Goal: Transaction & Acquisition: Subscribe to service/newsletter

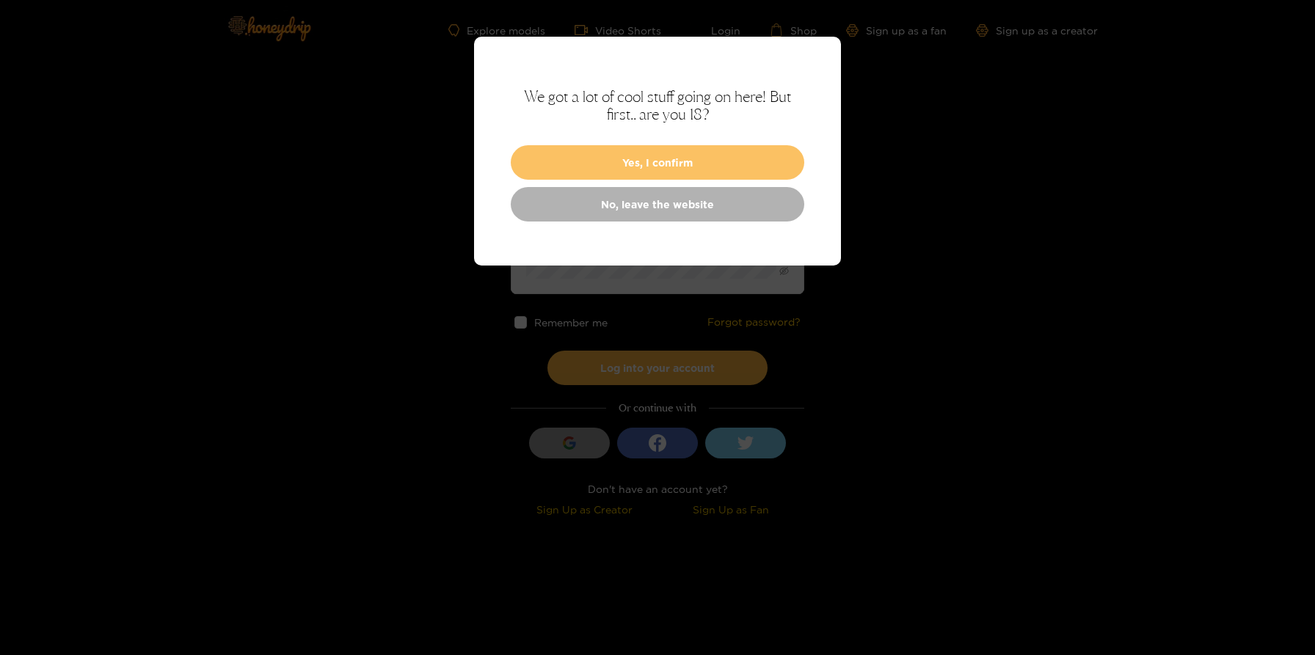
click at [557, 162] on button "Yes, I confirm" at bounding box center [658, 162] width 294 height 34
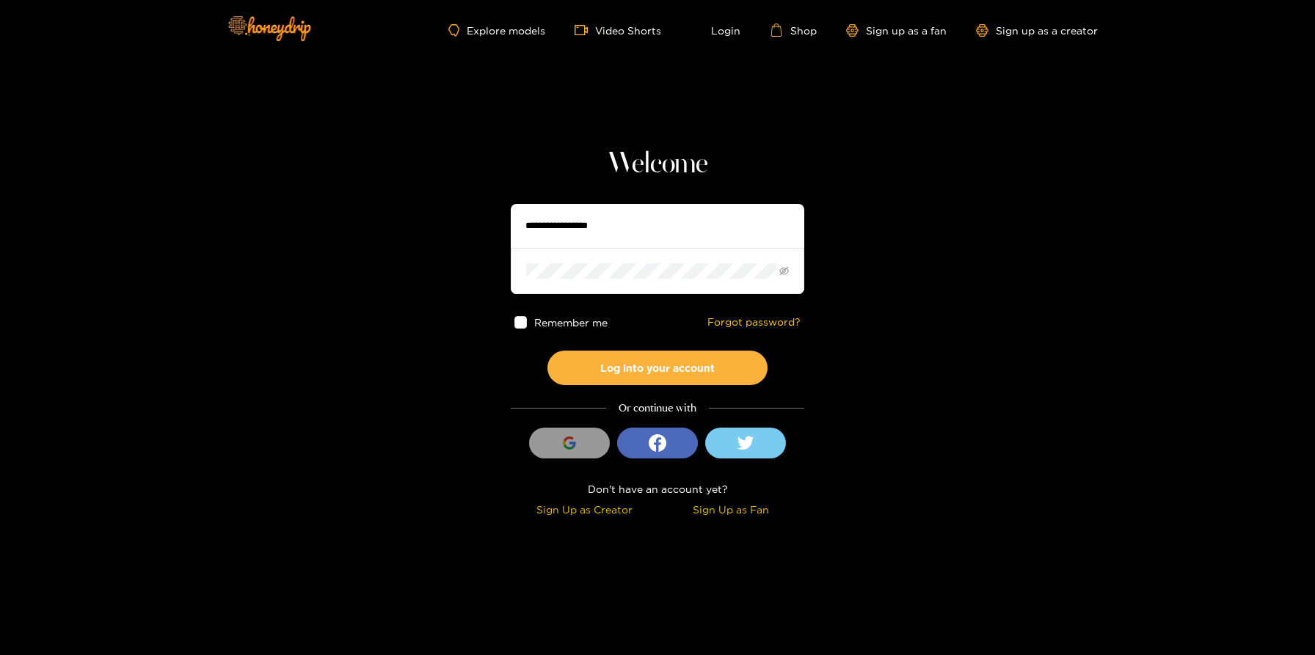
click at [581, 225] on input "text" at bounding box center [658, 226] width 294 height 44
type input "********"
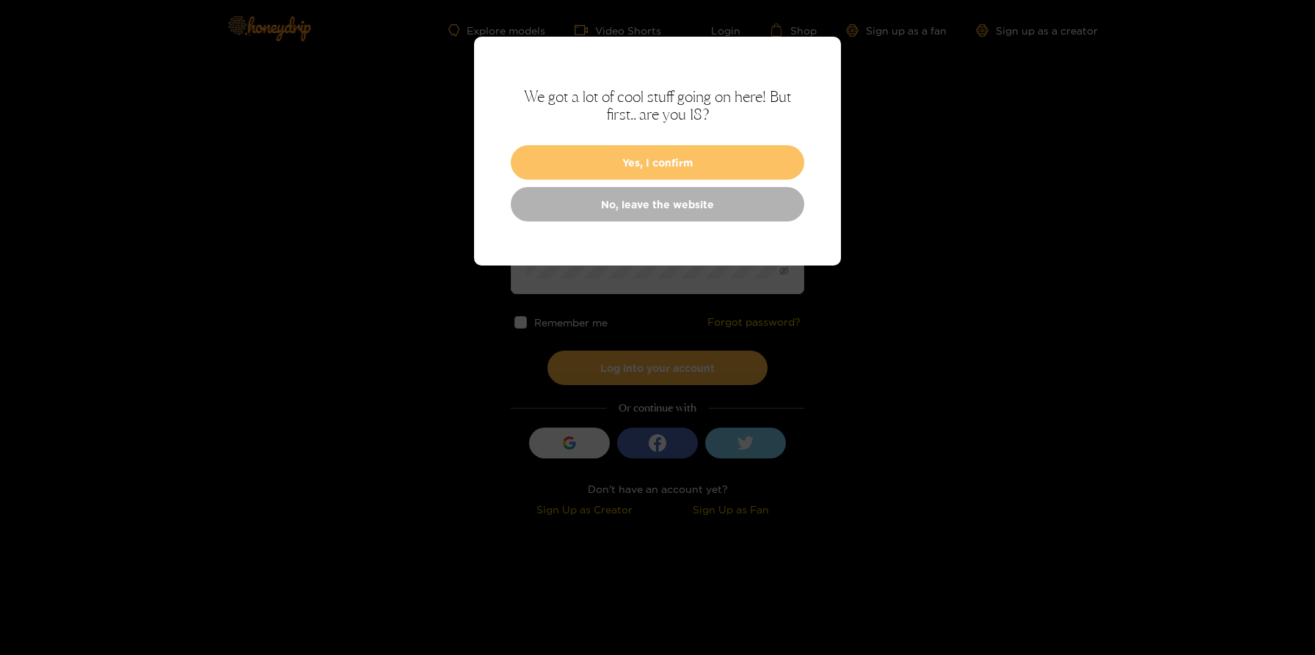
click at [611, 154] on button "Yes, I confirm" at bounding box center [658, 162] width 294 height 34
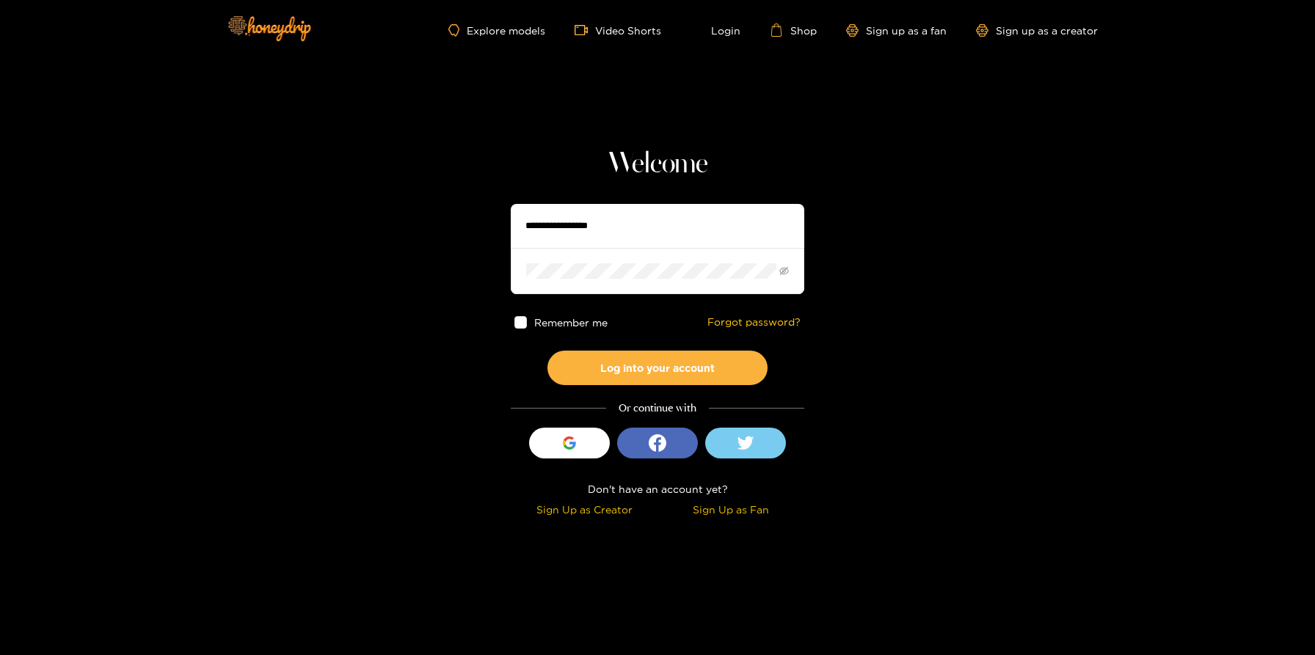
click at [632, 233] on input "text" at bounding box center [658, 226] width 294 height 44
type input "**********"
click at [548, 351] on button "Log into your account" at bounding box center [658, 368] width 220 height 34
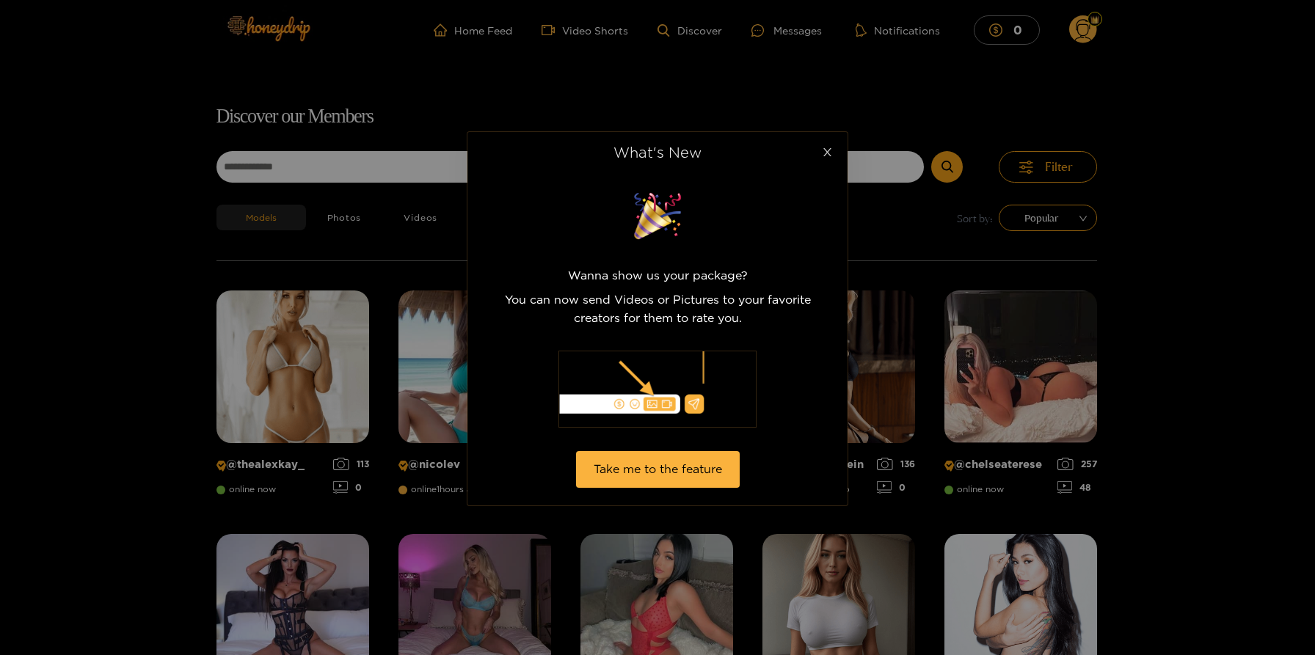
click at [827, 159] on span "Close" at bounding box center [827, 152] width 41 height 41
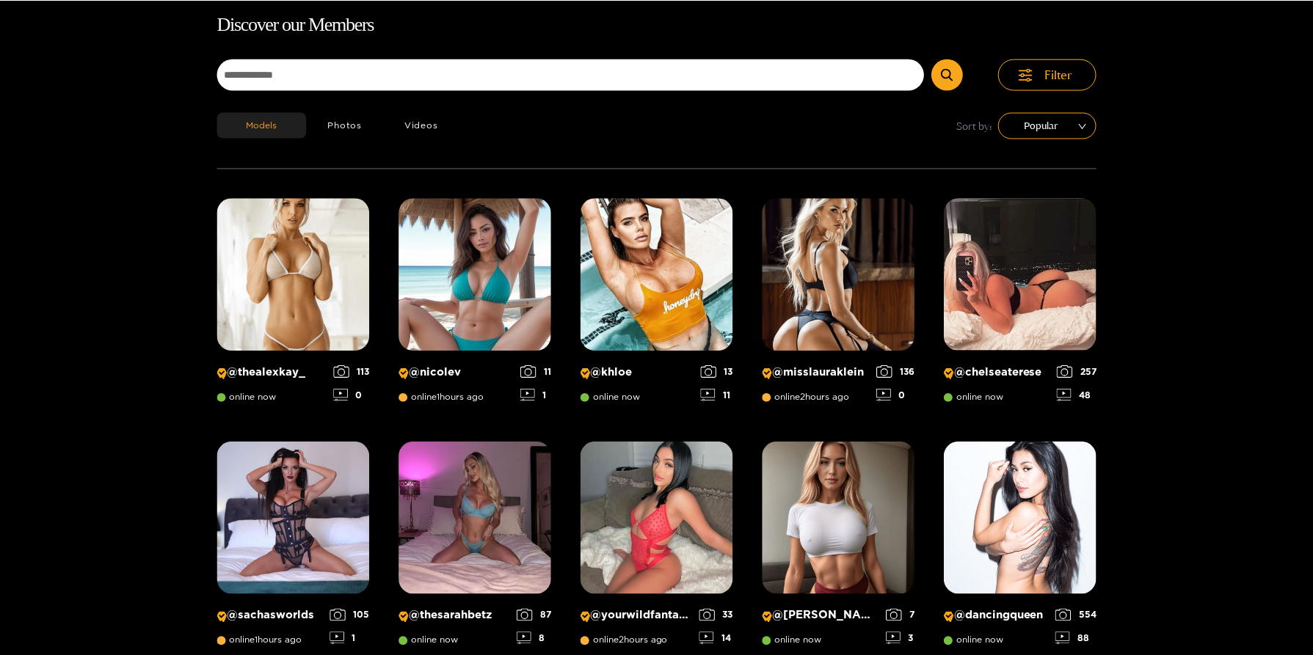
scroll to position [94, 0]
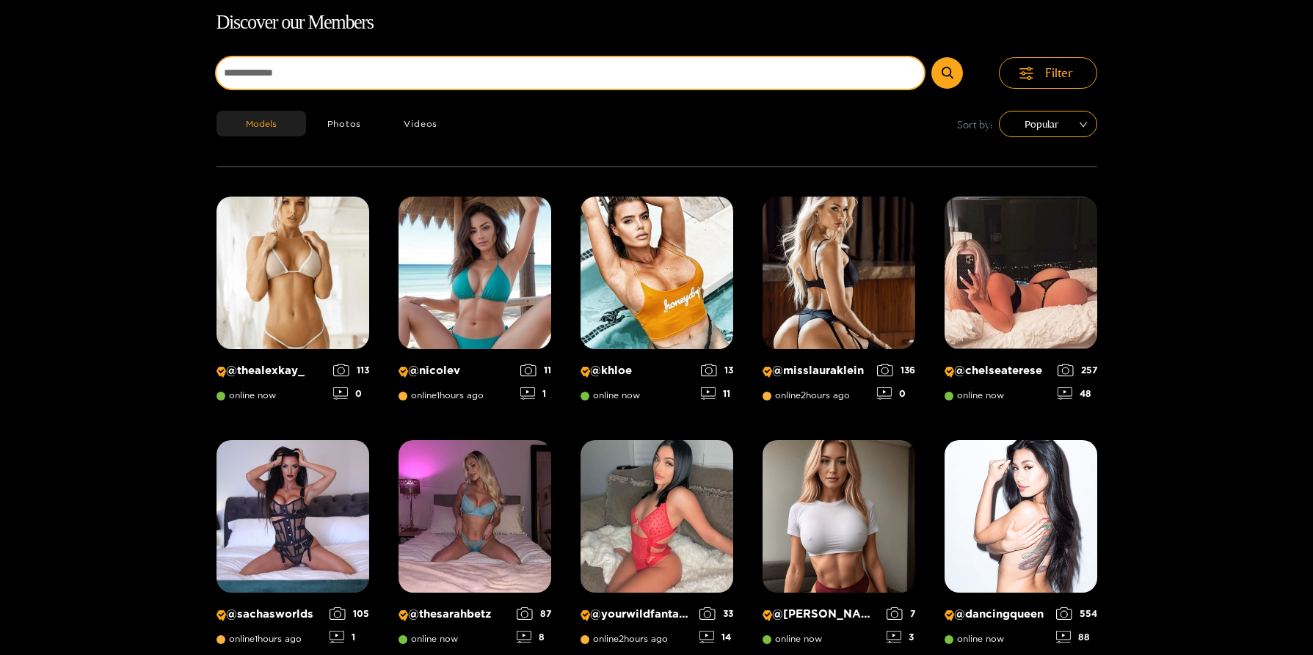
click at [439, 69] on input at bounding box center [571, 73] width 708 height 32
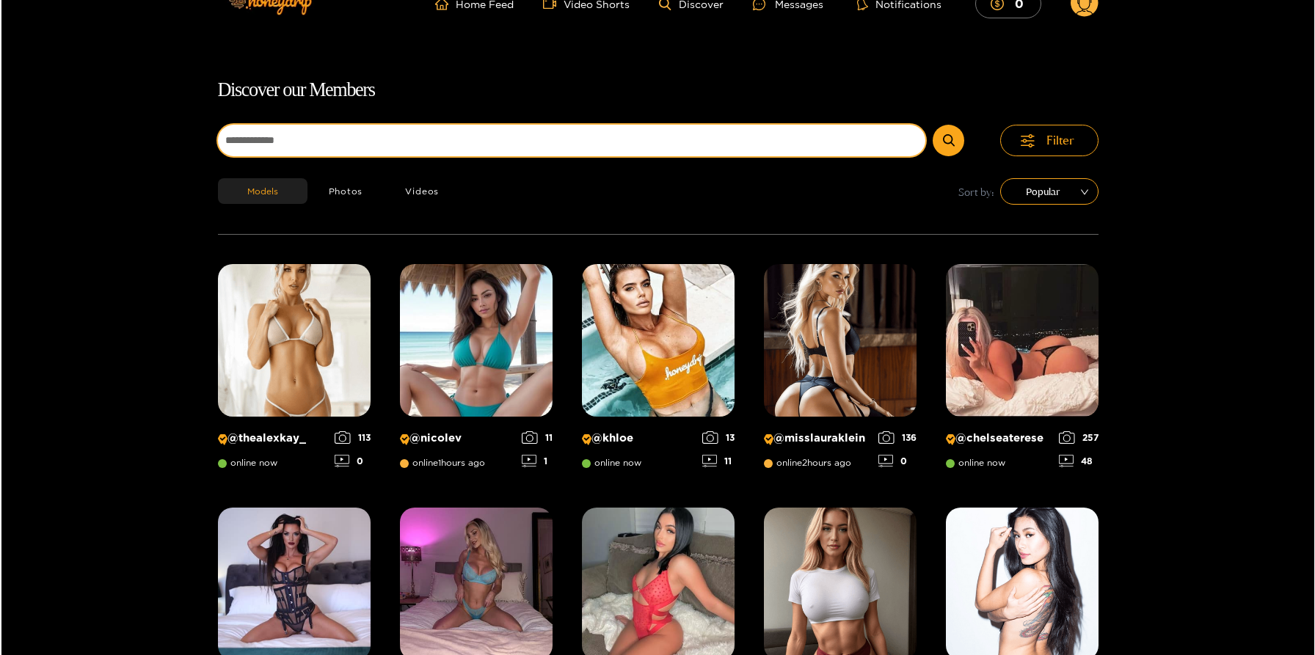
scroll to position [0, 0]
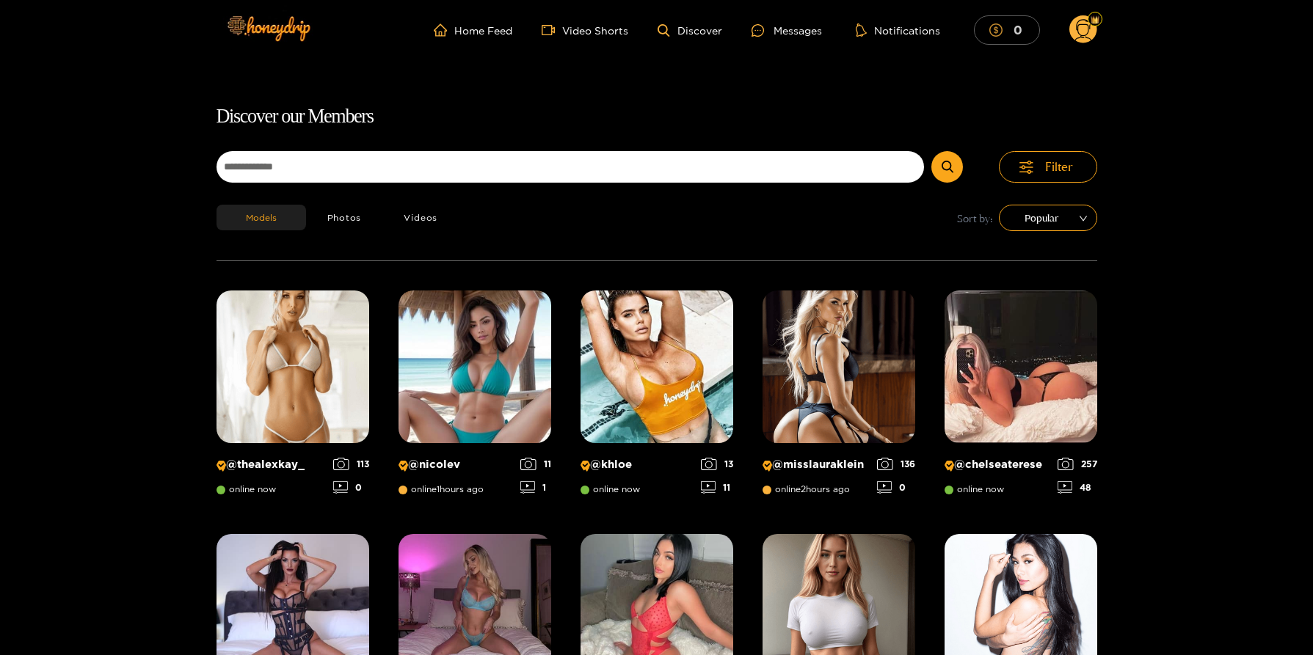
click at [1018, 30] on mark "0" at bounding box center [1018, 29] width 13 height 15
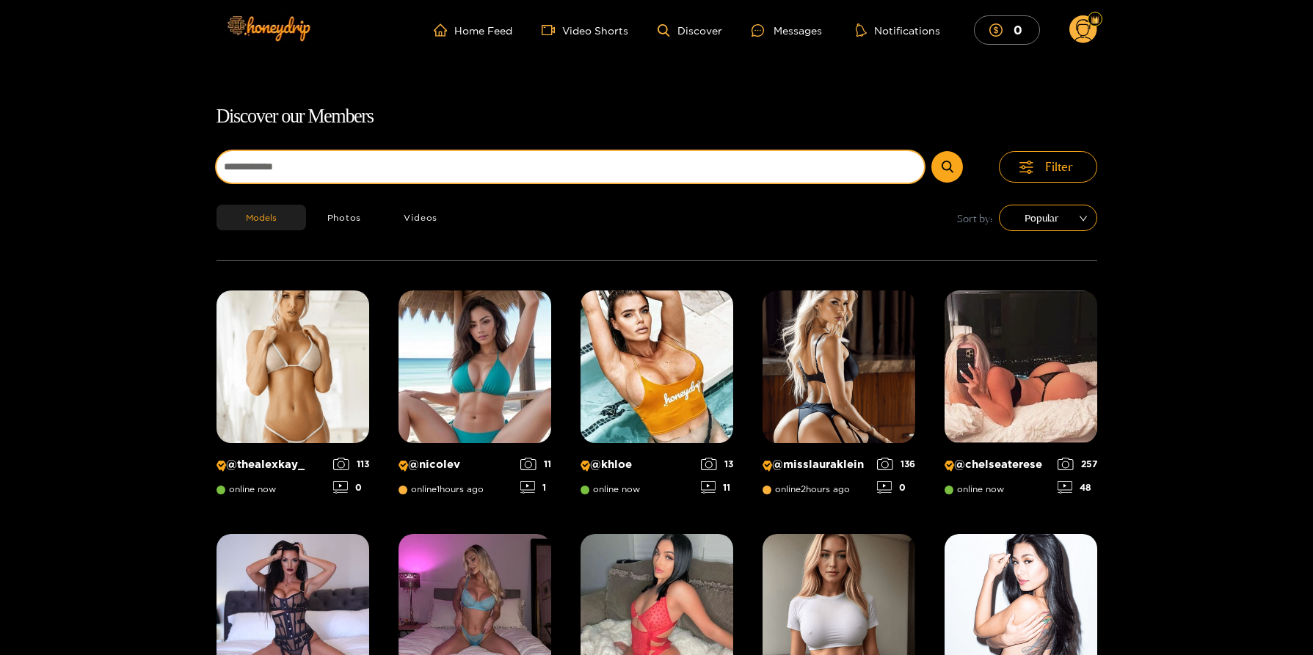
click at [574, 181] on input at bounding box center [571, 167] width 708 height 32
type input "***"
click at [931, 151] on button "submit" at bounding box center [947, 167] width 32 height 32
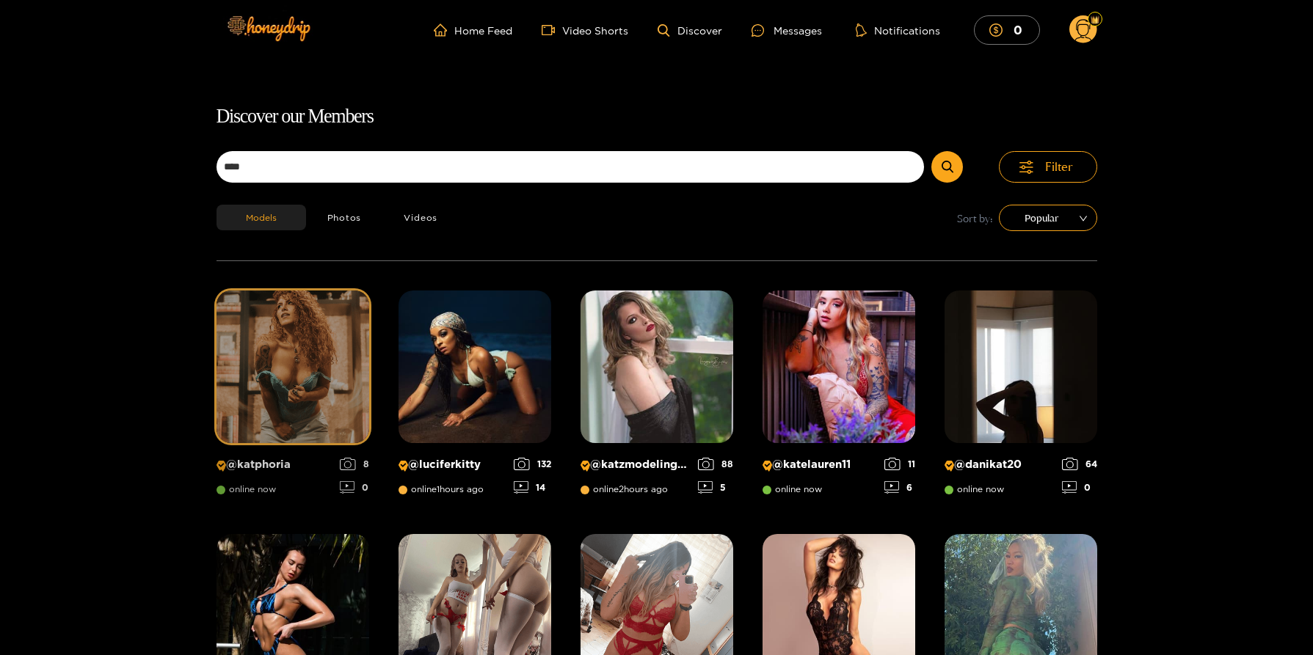
click at [324, 395] on img at bounding box center [293, 367] width 153 height 153
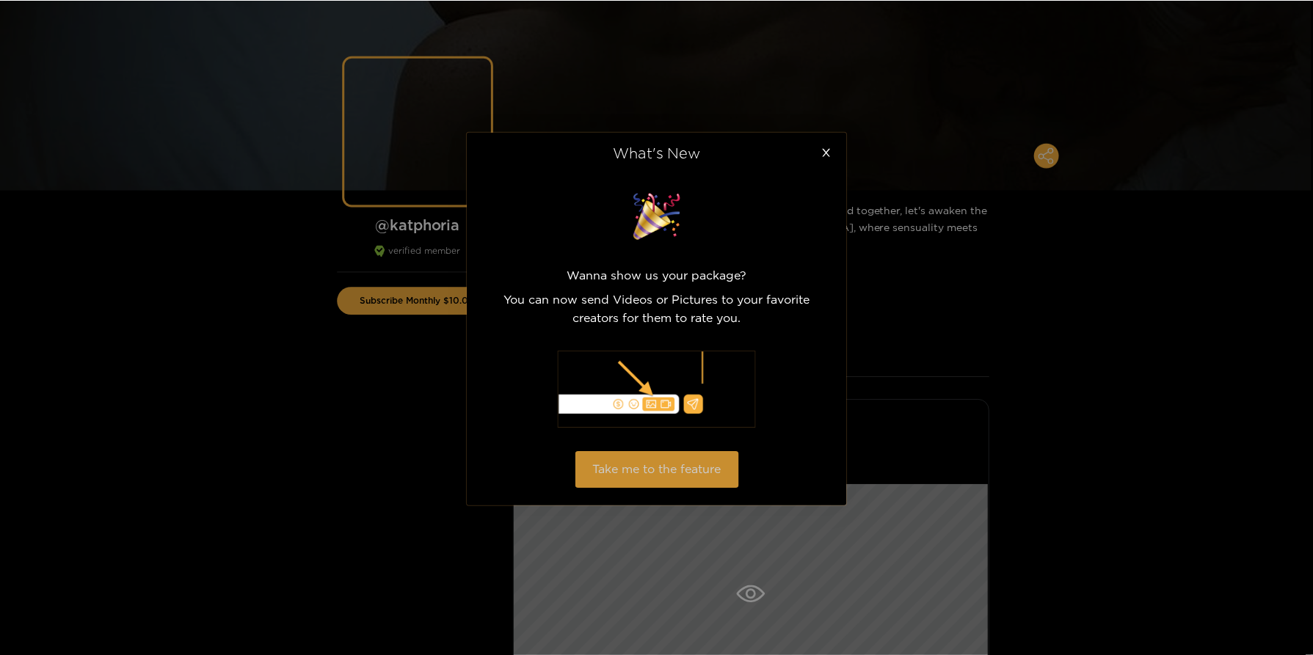
scroll to position [94, 0]
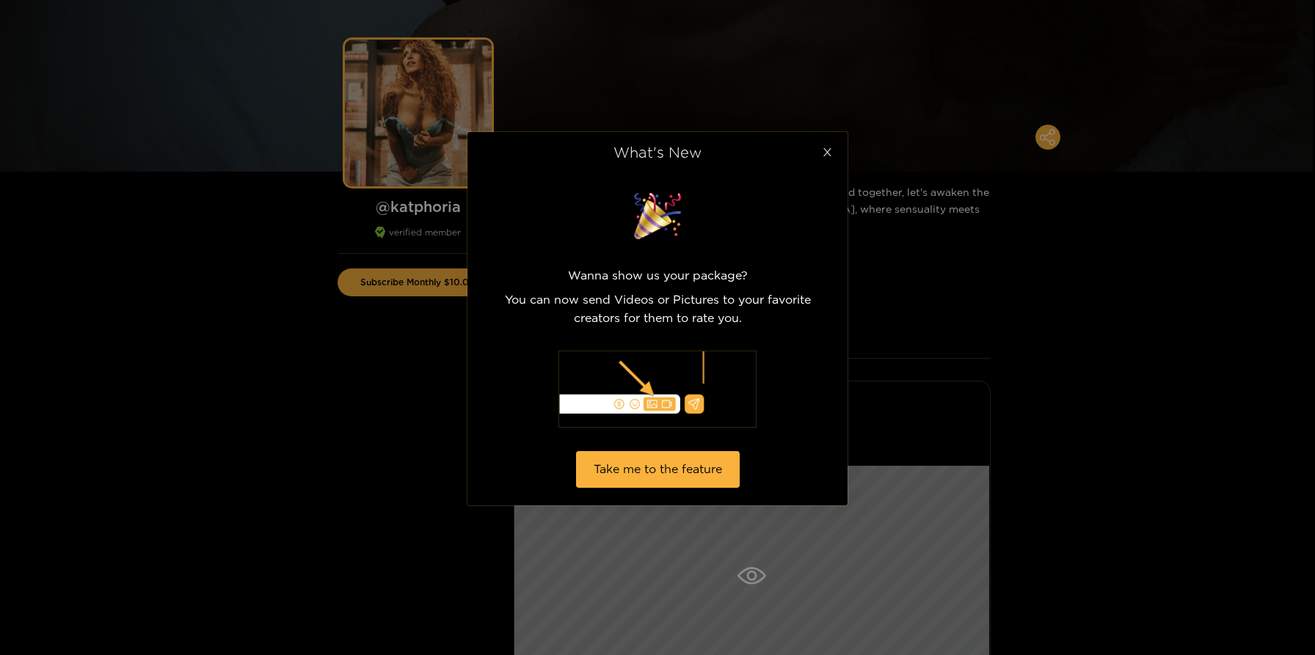
click at [828, 149] on icon "close" at bounding box center [827, 152] width 11 height 11
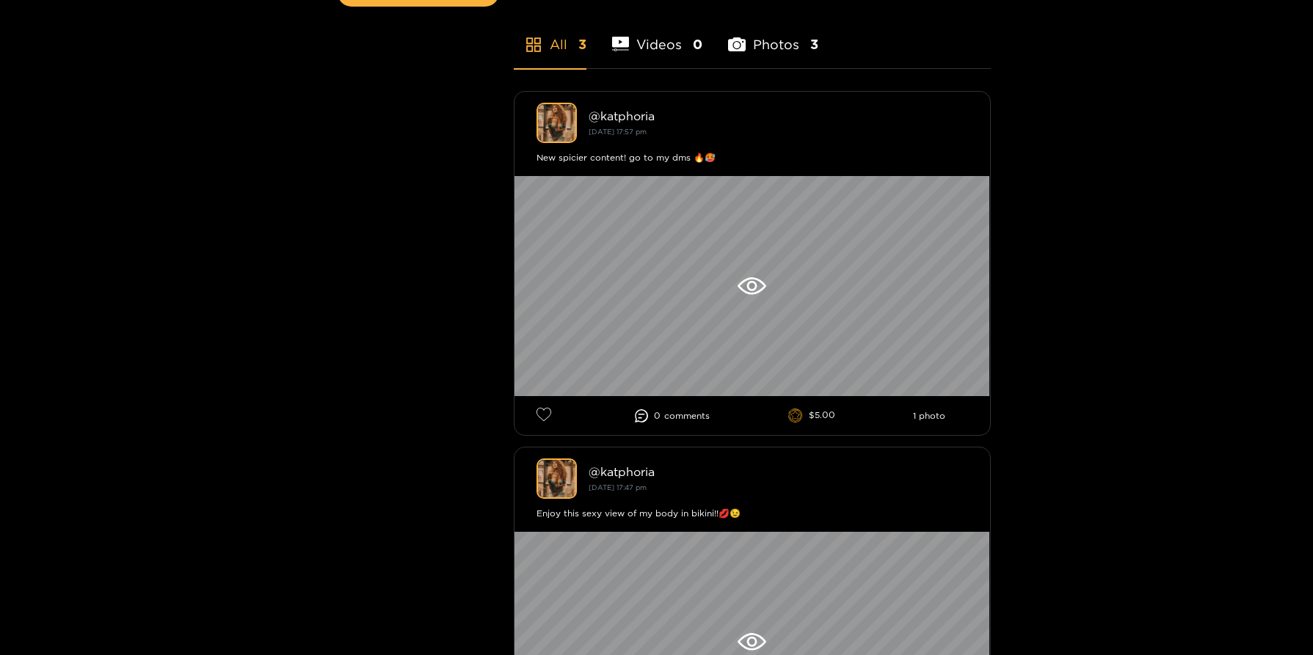
scroll to position [415, 0]
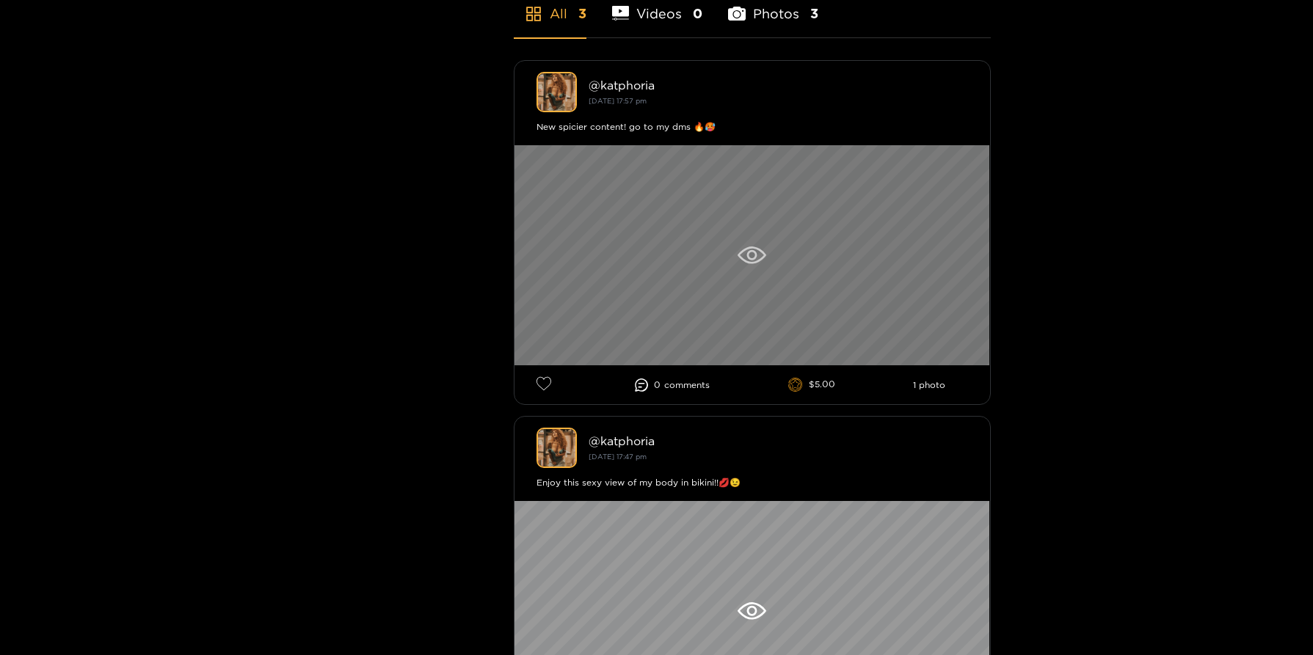
click at [756, 235] on div at bounding box center [753, 255] width 476 height 220
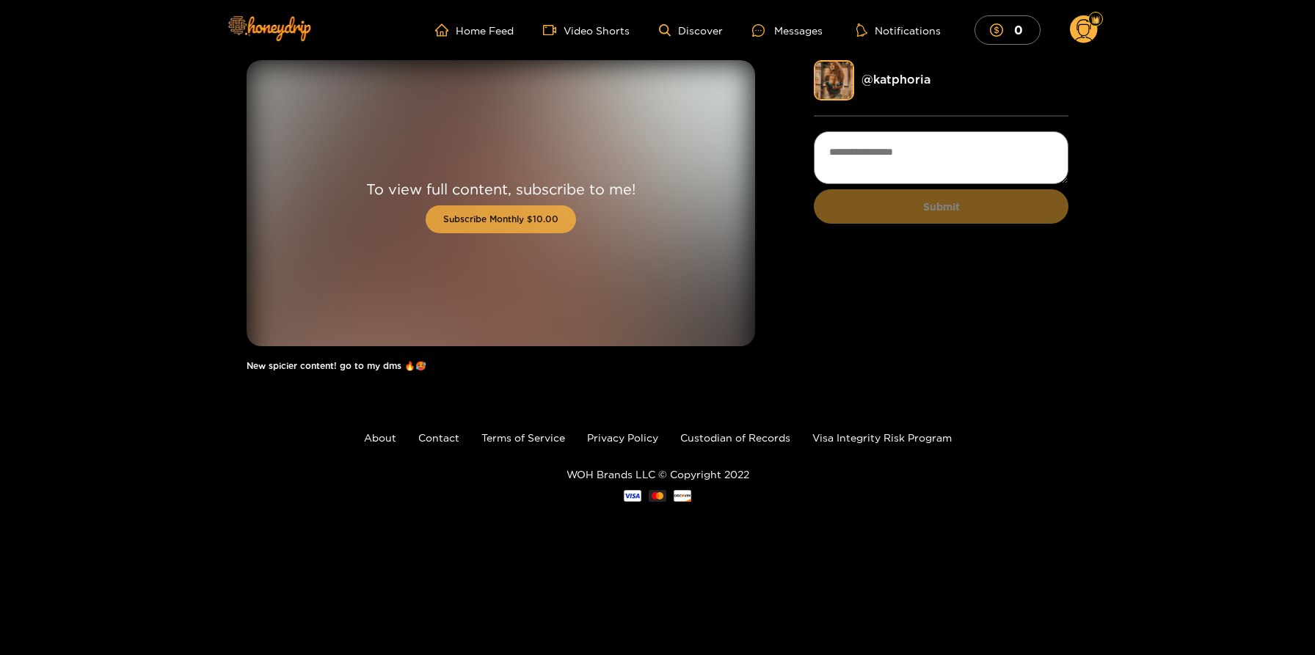
click at [481, 225] on button "Subscribe Monthly $10.00" at bounding box center [501, 220] width 150 height 28
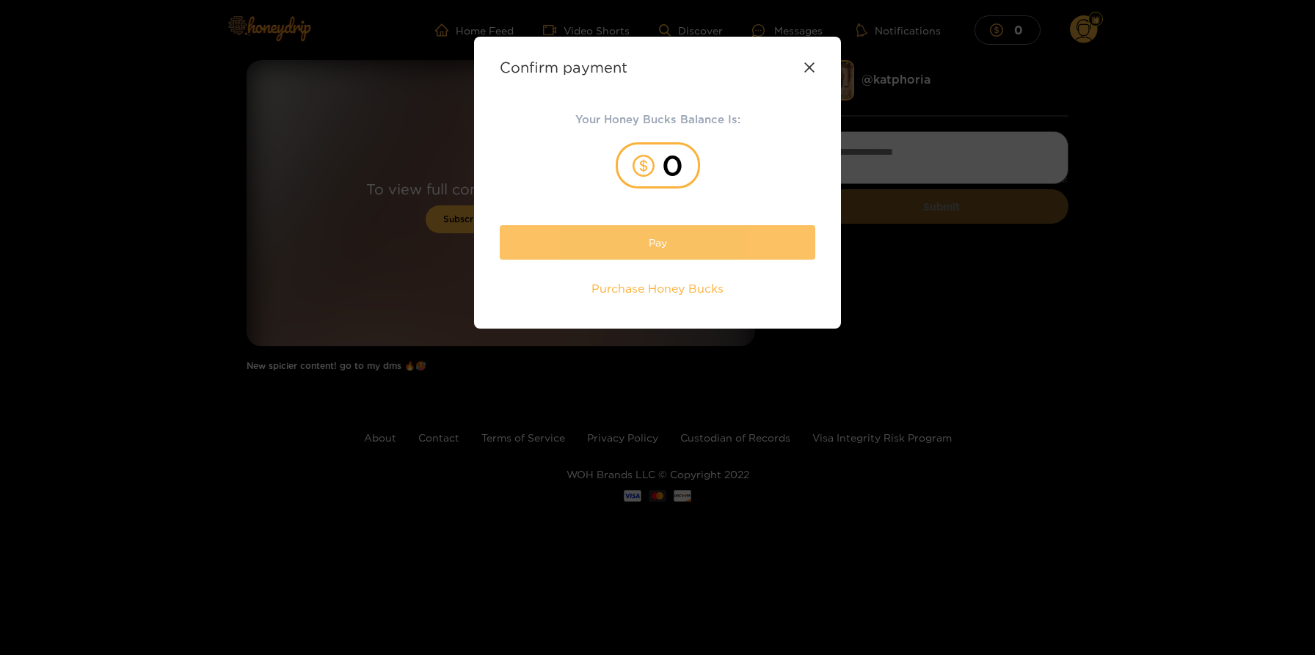
click at [647, 253] on button "Pay" at bounding box center [658, 242] width 316 height 34
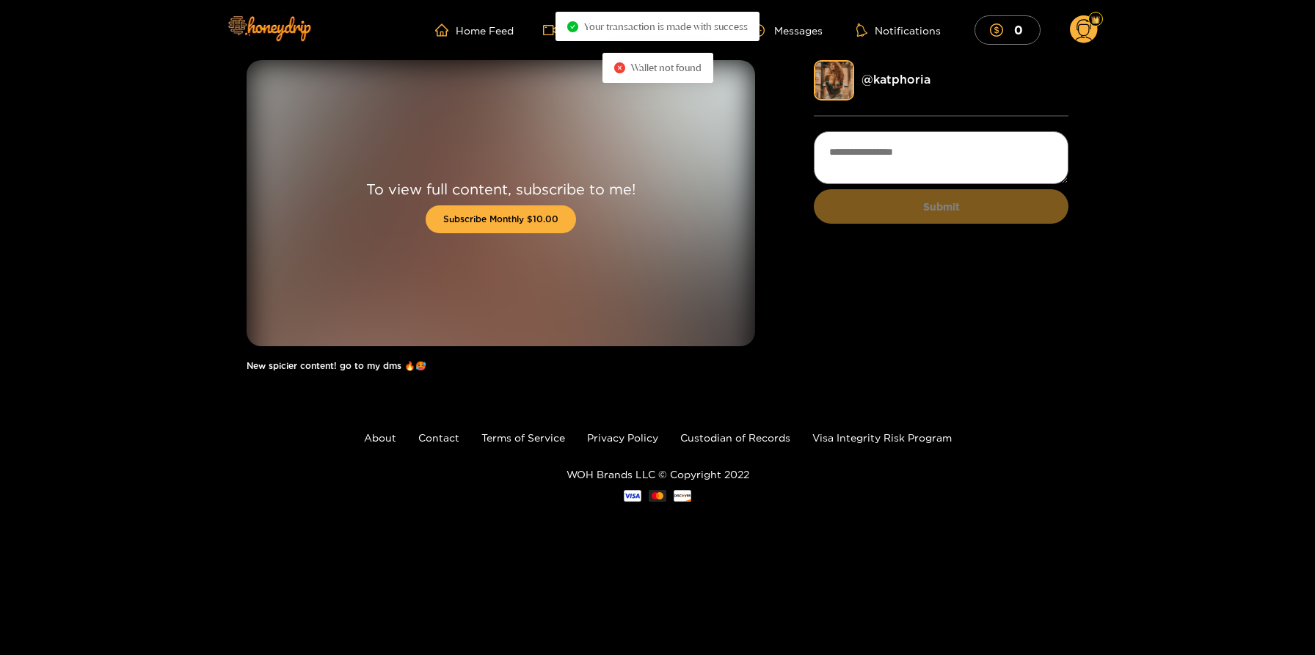
click at [660, 333] on div at bounding box center [657, 327] width 1315 height 655
click at [485, 215] on button "Subscribe Monthly $10.00" at bounding box center [501, 220] width 150 height 28
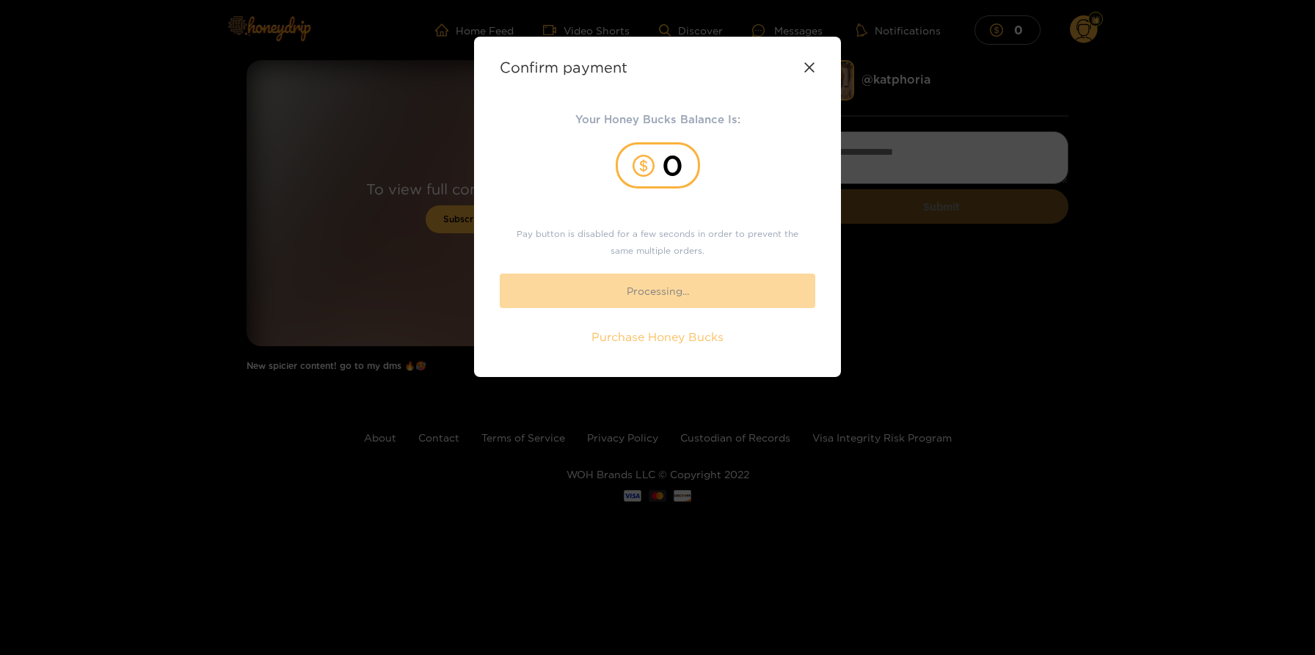
click at [620, 341] on span "Purchase Honey Bucks" at bounding box center [658, 337] width 132 height 17
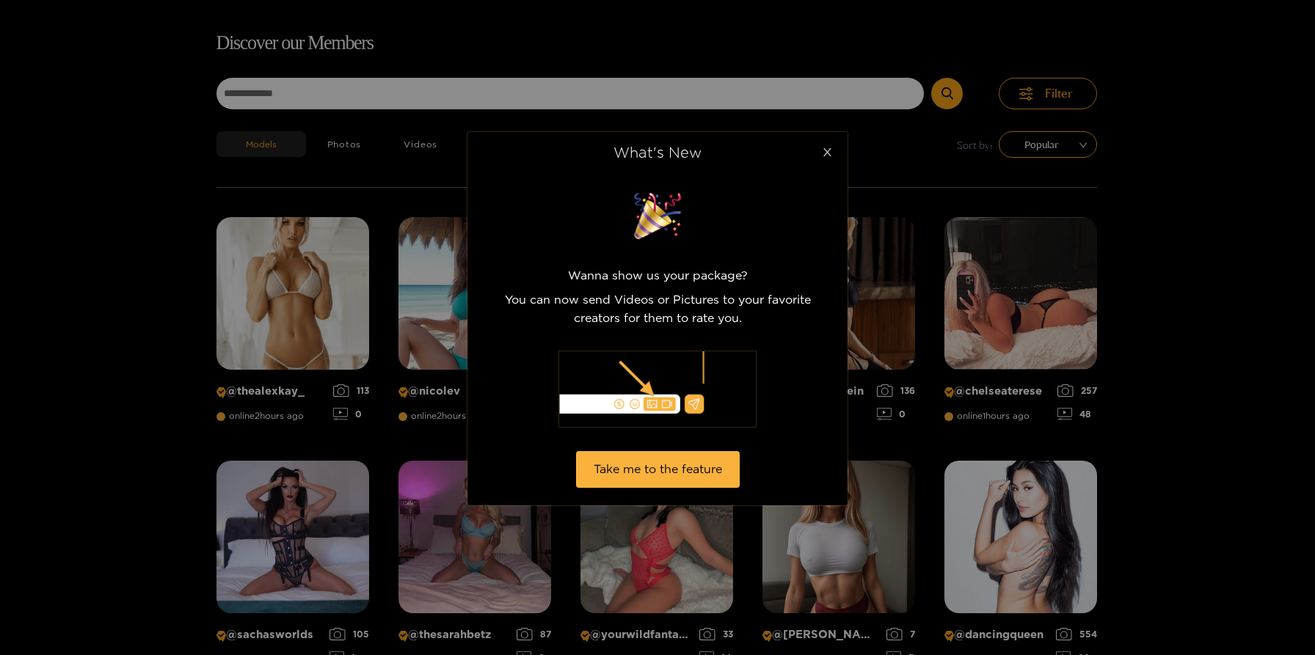
click at [829, 149] on icon "close" at bounding box center [828, 152] width 8 height 8
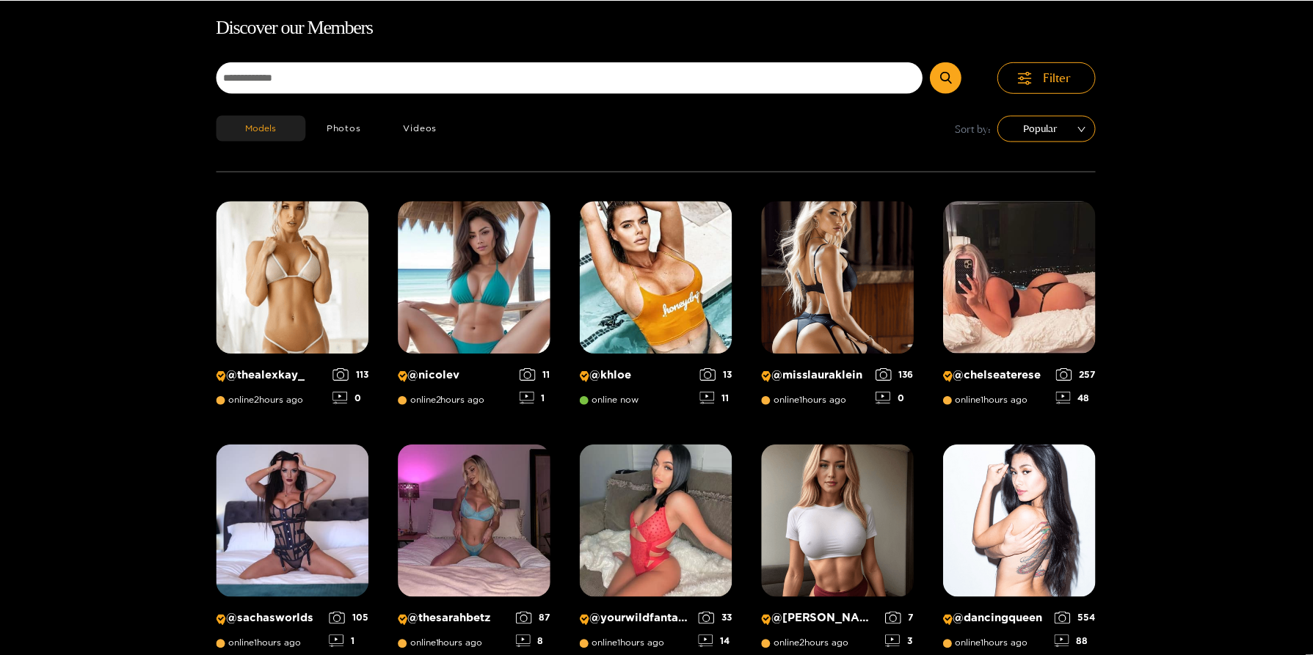
scroll to position [94, 0]
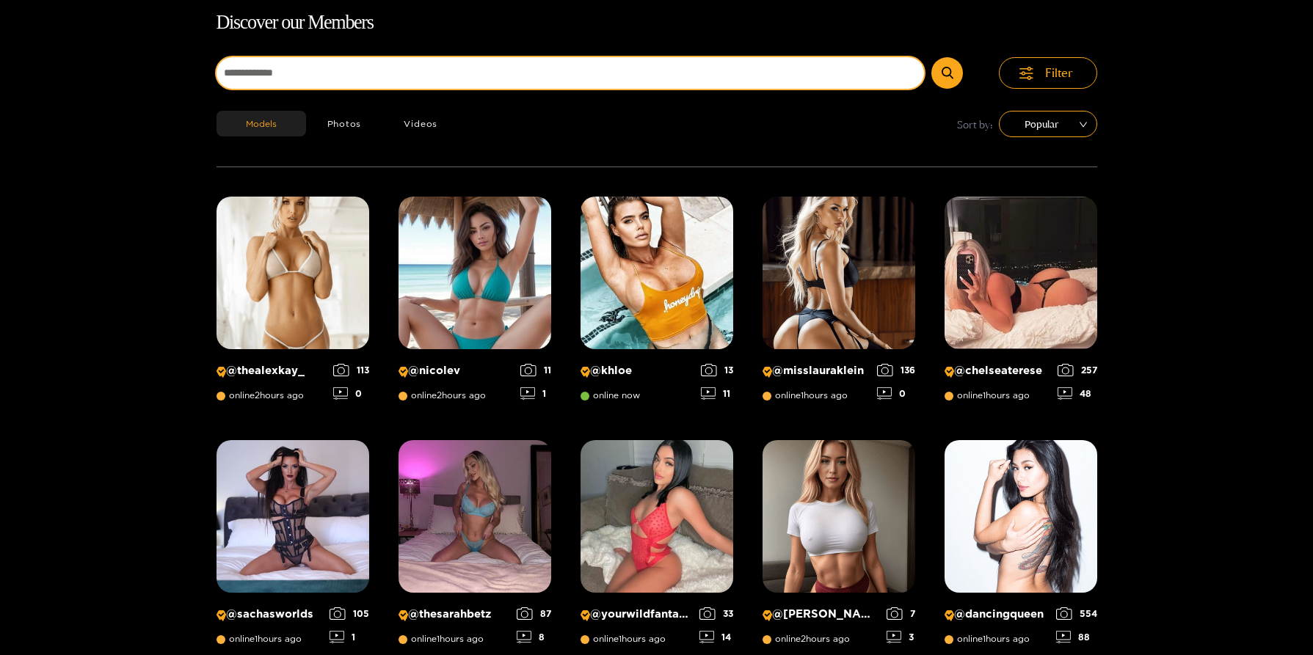
click at [716, 79] on input at bounding box center [571, 73] width 708 height 32
type input "***"
click at [931, 57] on button "submit" at bounding box center [947, 73] width 32 height 32
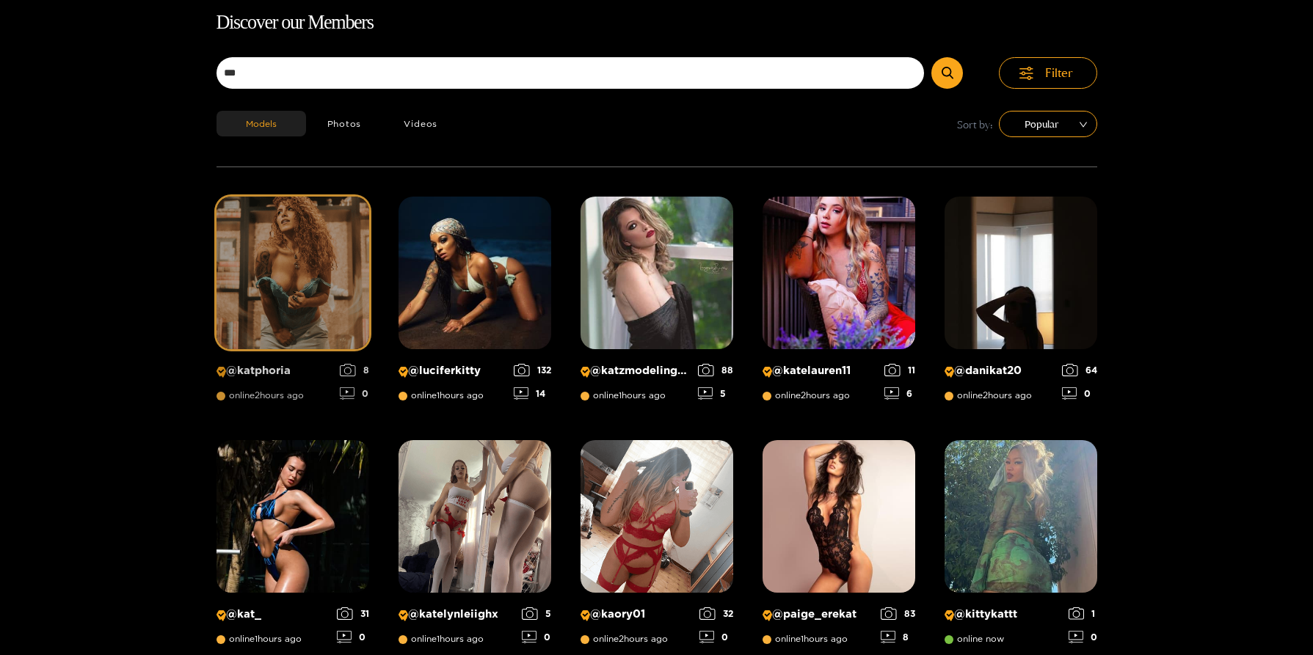
click at [258, 286] on img at bounding box center [293, 273] width 153 height 153
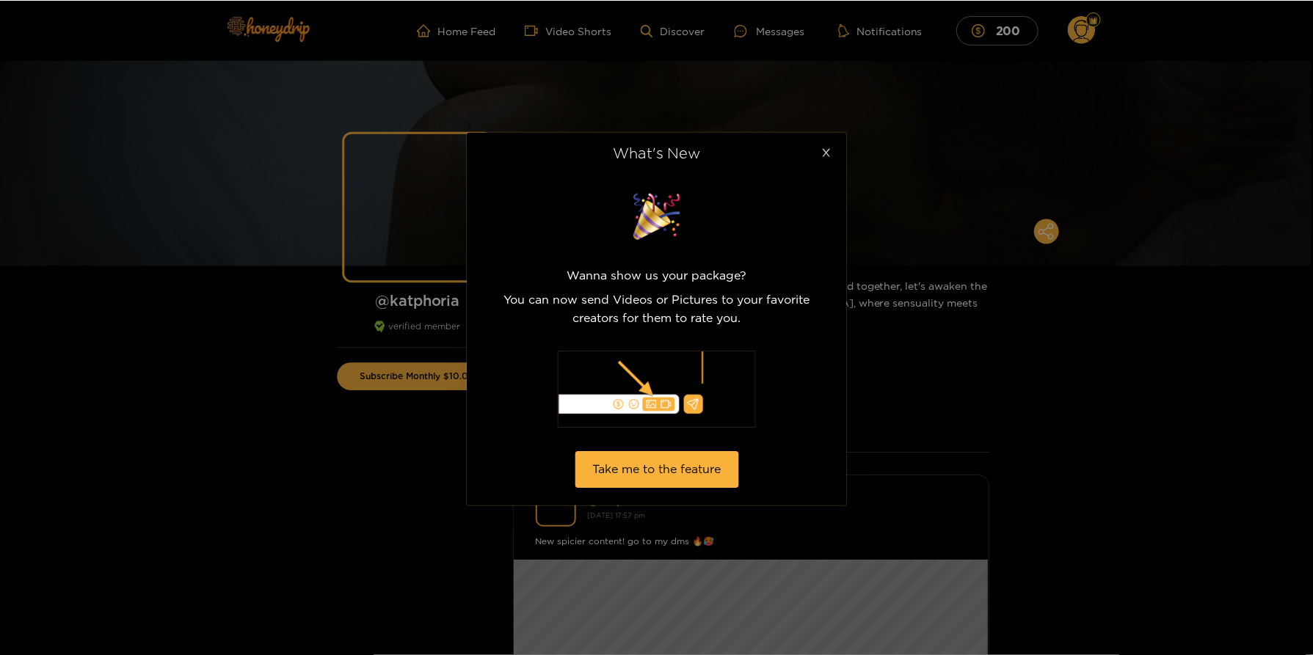
scroll to position [94, 0]
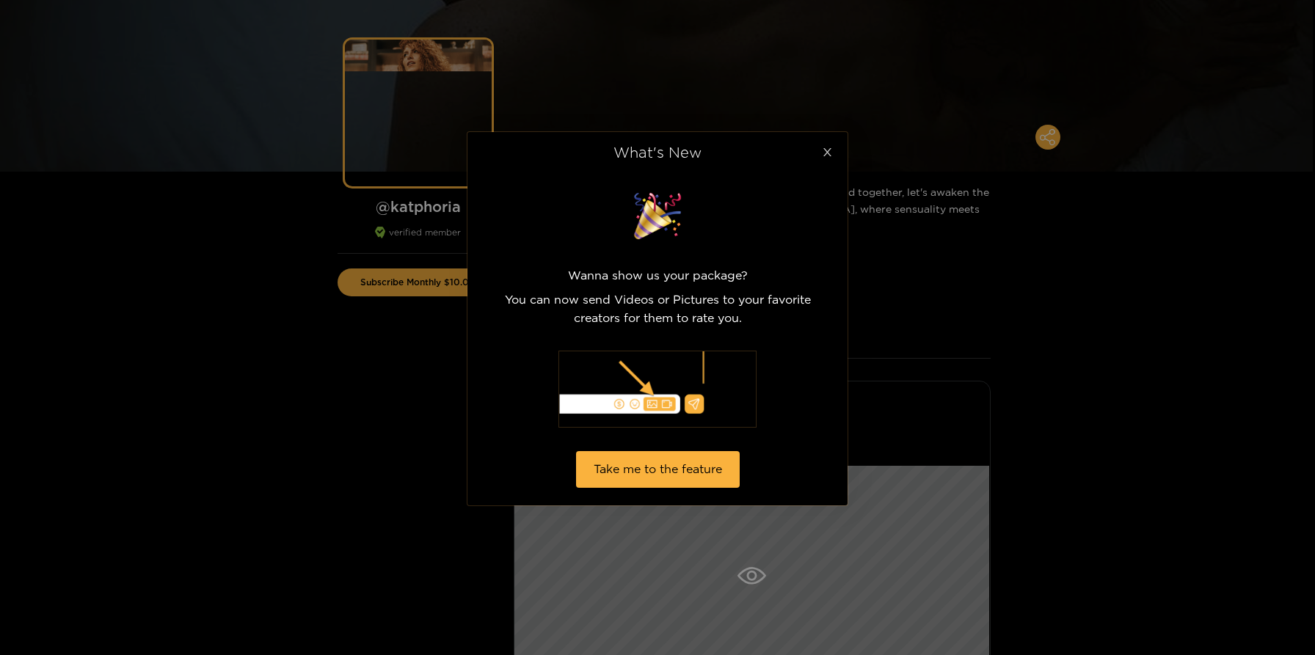
click at [824, 157] on icon "close" at bounding box center [827, 152] width 11 height 11
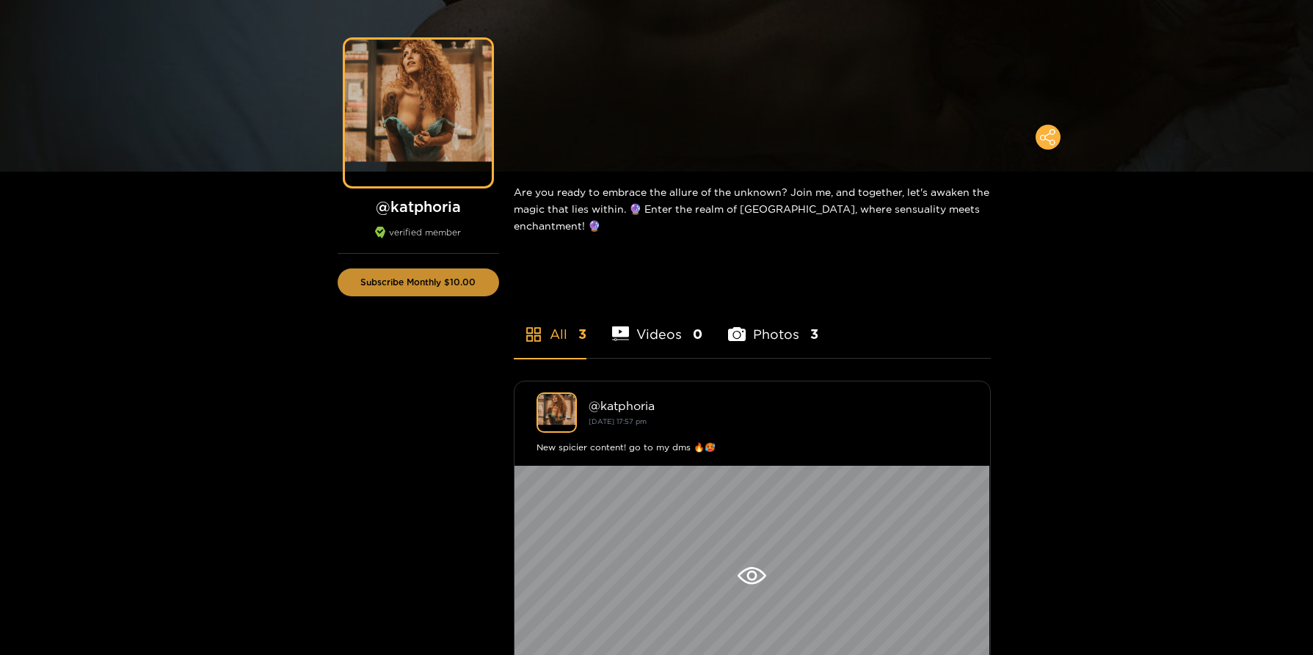
click at [437, 285] on button "Subscribe Monthly $10.00" at bounding box center [418, 283] width 161 height 28
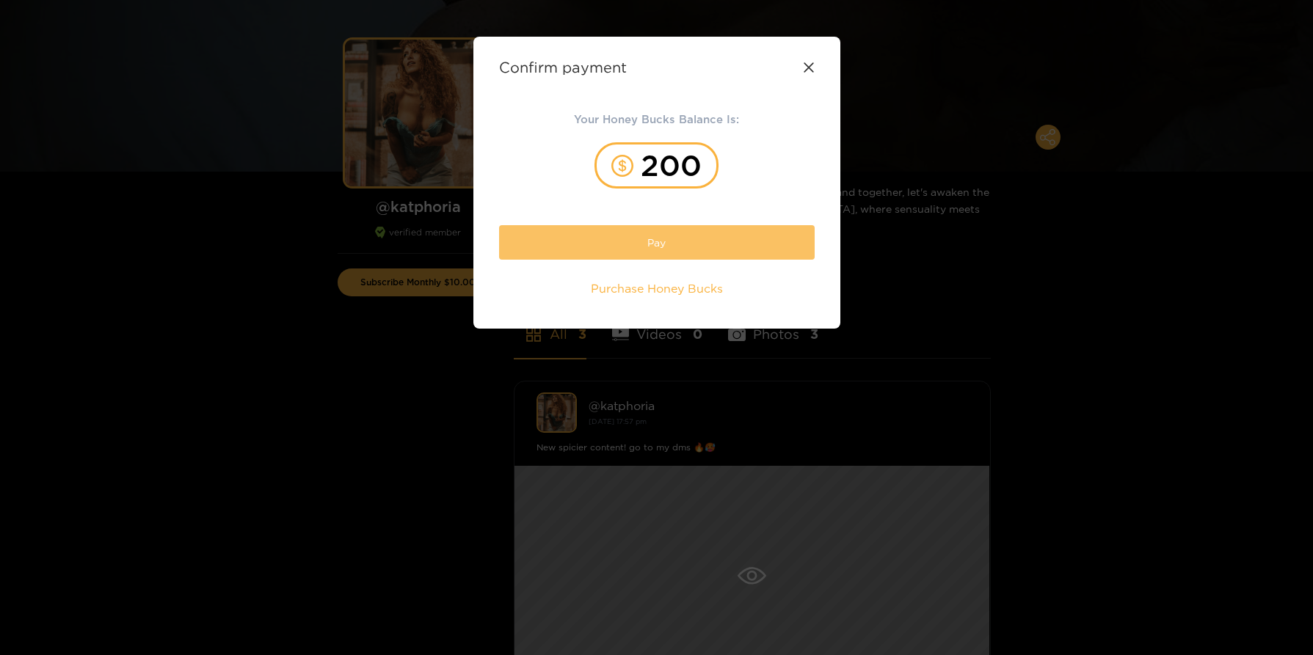
click at [659, 239] on button "Pay" at bounding box center [657, 242] width 316 height 34
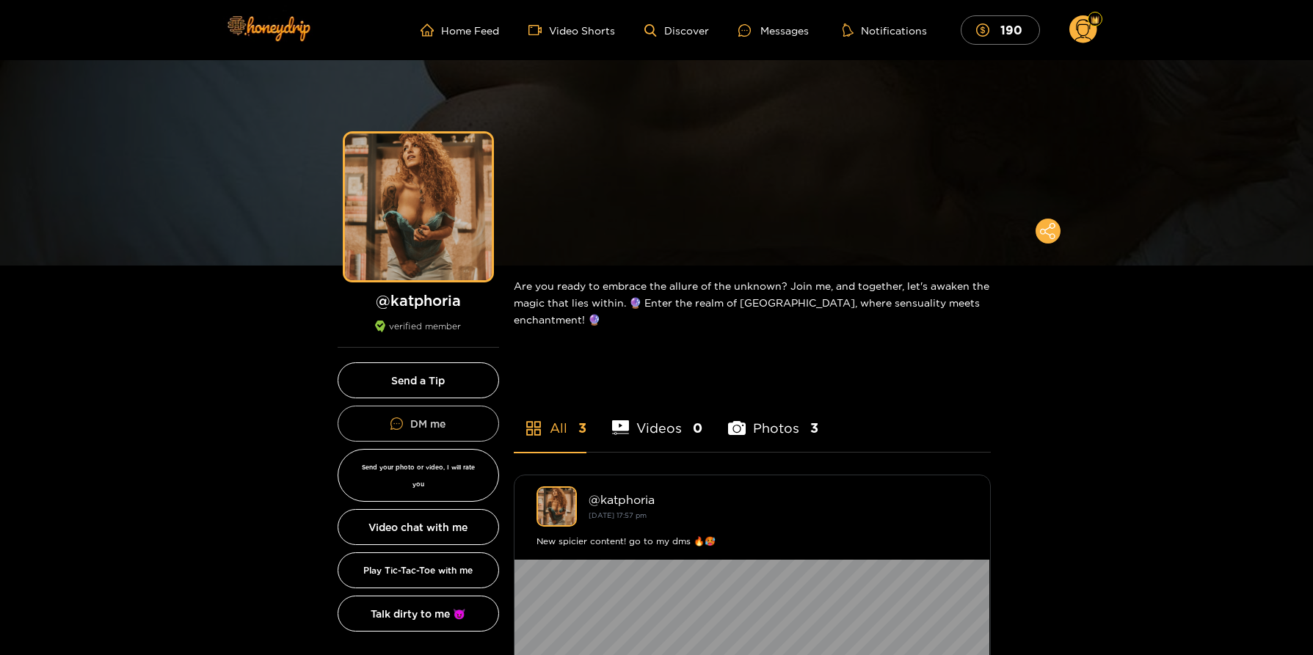
click at [417, 427] on button "DM me" at bounding box center [418, 424] width 161 height 36
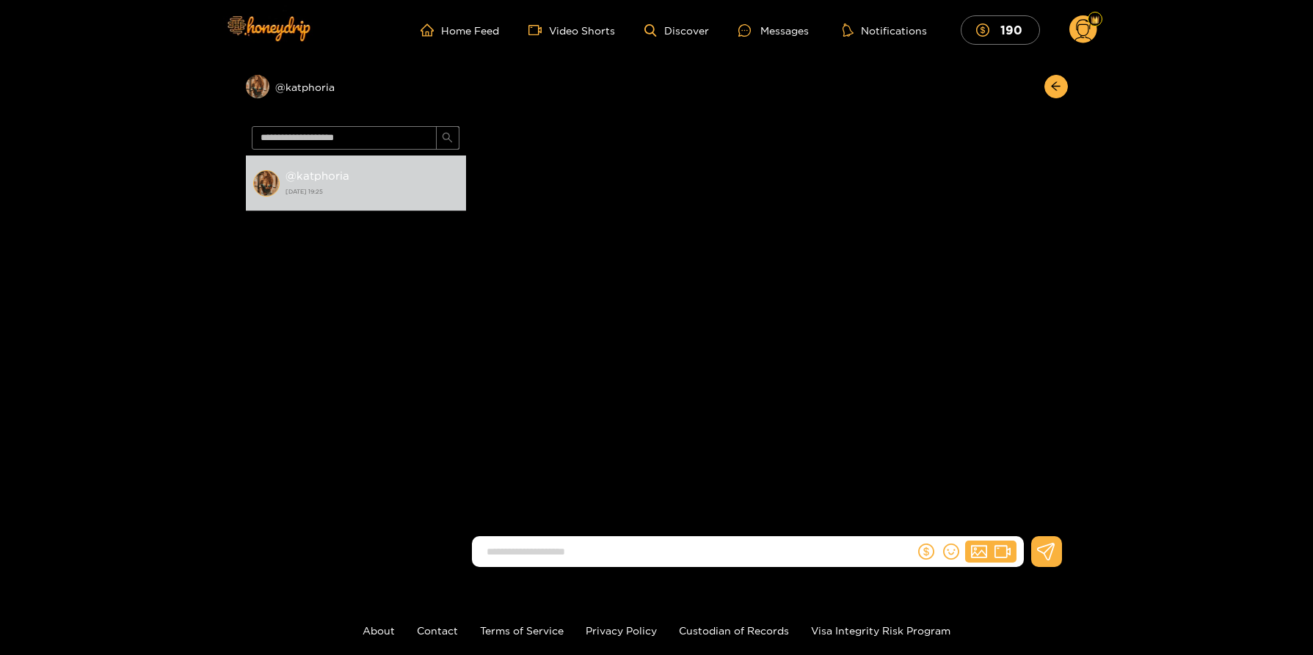
click at [661, 542] on input at bounding box center [696, 552] width 435 height 24
type input "*"
type input "**********"
